Goal: Task Accomplishment & Management: Use online tool/utility

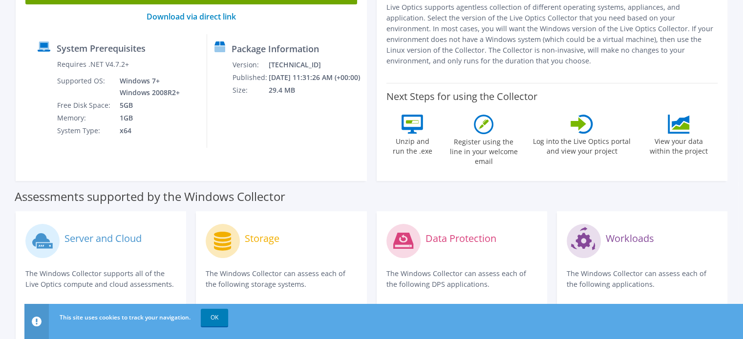
scroll to position [4, 0]
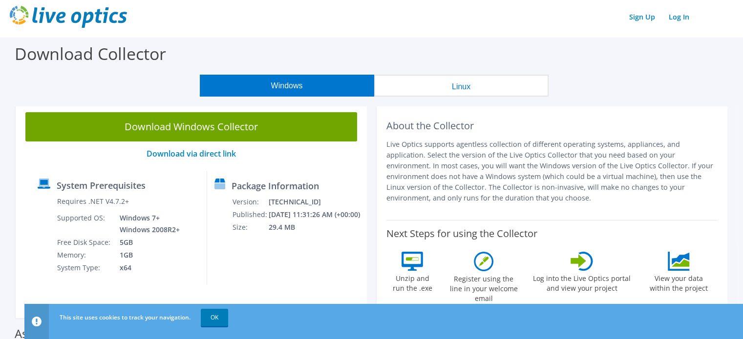
click at [210, 309] on div "This site uses cookies to track your navigation. OK" at bounding box center [401, 317] width 689 height 27
click at [210, 322] on link "OK" at bounding box center [214, 318] width 27 height 18
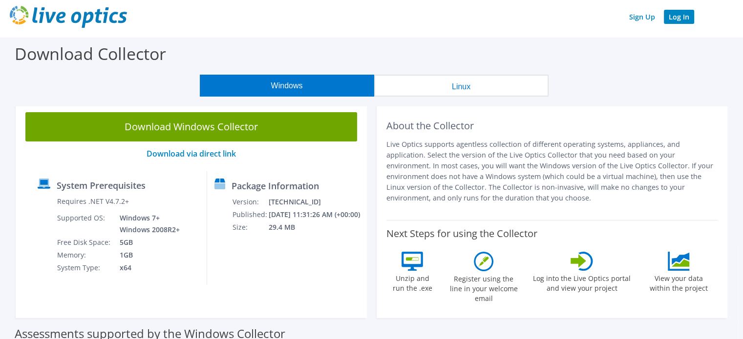
click at [683, 22] on link "Log In" at bounding box center [679, 17] width 30 height 14
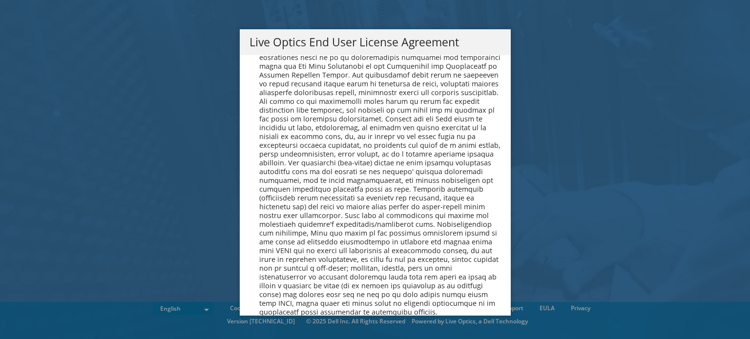
scroll to position [3692, 0]
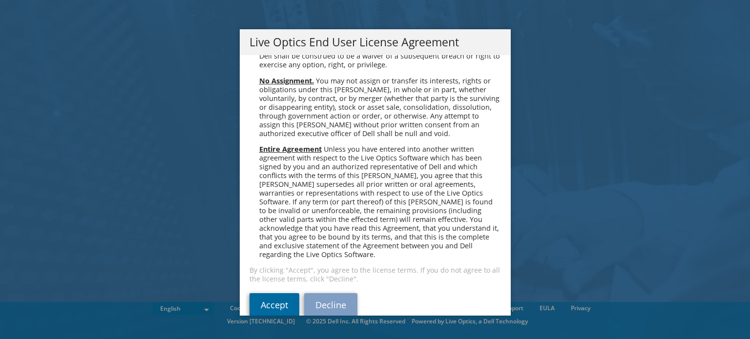
click at [270, 293] on link "Accept" at bounding box center [275, 304] width 50 height 23
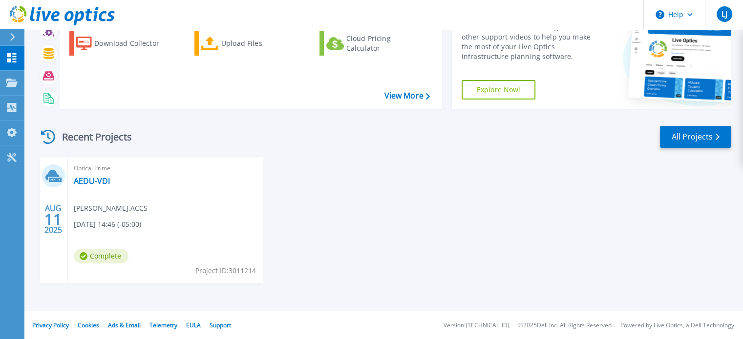
scroll to position [55, 0]
click at [234, 189] on div "Optical Prime AEDU-VDI Lewis Jackson , ACCS 08/11/2025, 14:46 (-05:00) Complete…" at bounding box center [165, 220] width 195 height 126
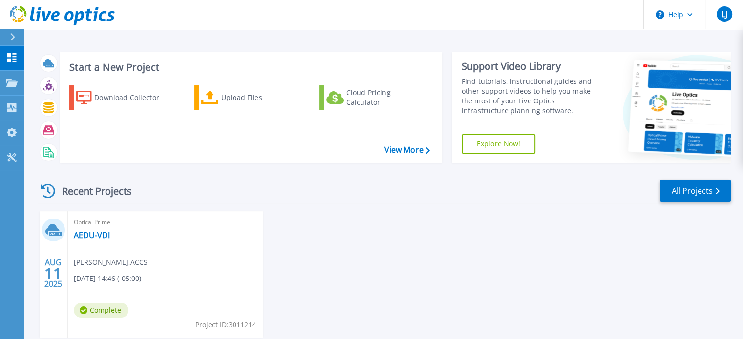
scroll to position [0, 0]
drag, startPoint x: 339, startPoint y: 146, endPoint x: 334, endPoint y: 39, distance: 107.6
click at [334, 39] on div "Start a New Project Download Collector Upload Files Cloud Pricing Calculator Vi…" at bounding box center [383, 183] width 718 height 366
